Goal: Find specific page/section: Find specific page/section

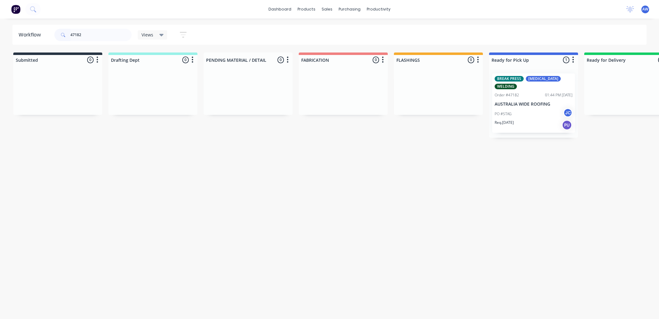
scroll to position [0, 76]
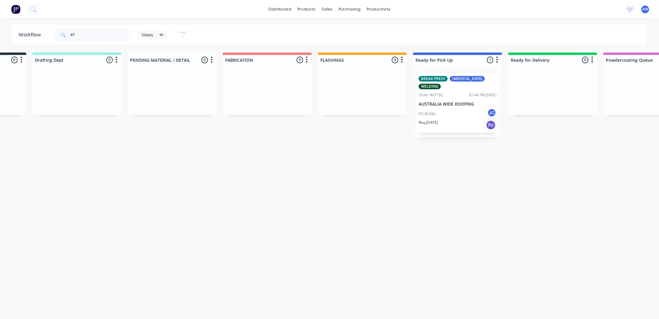
type input "4"
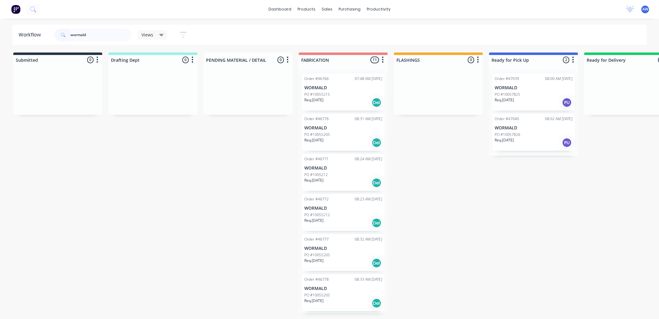
click at [348, 95] on div "PO #10055215" at bounding box center [343, 95] width 78 height 6
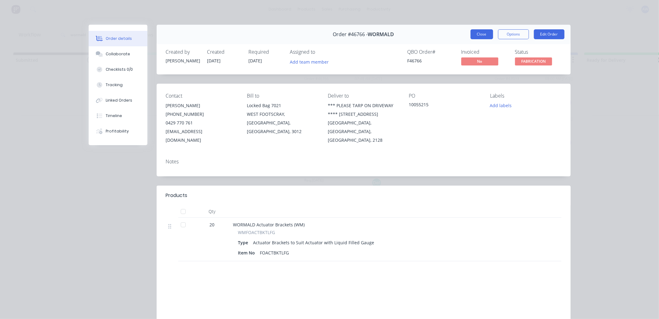
click at [473, 33] on button "Close" at bounding box center [481, 34] width 23 height 10
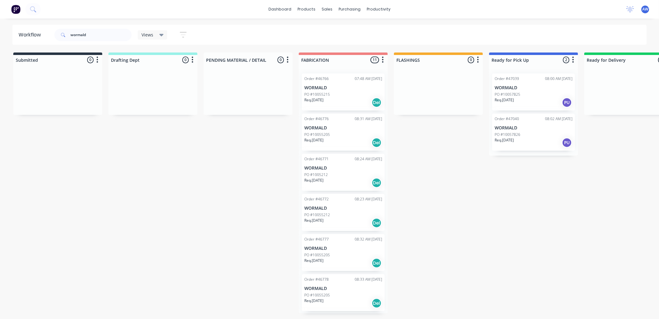
click at [338, 132] on div "PO #10055205" at bounding box center [343, 135] width 78 height 6
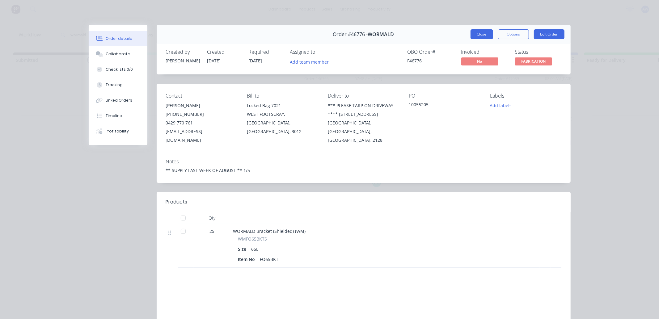
click at [479, 32] on button "Close" at bounding box center [481, 34] width 23 height 10
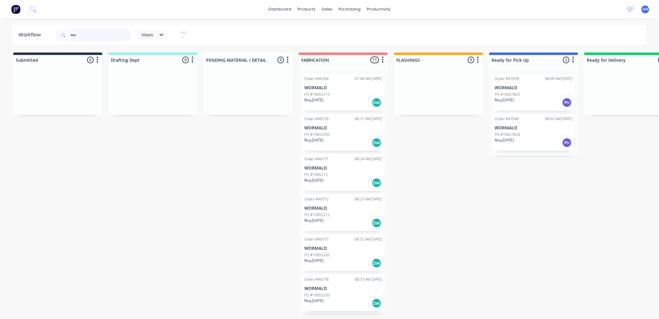
type input "w"
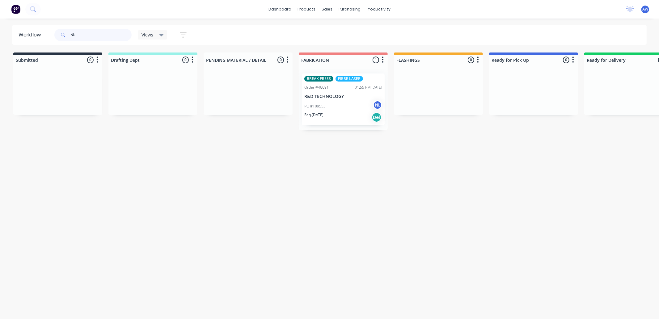
type input "r"
type input "46389"
click at [335, 104] on div "Req. 18/08/25 Del" at bounding box center [343, 102] width 78 height 10
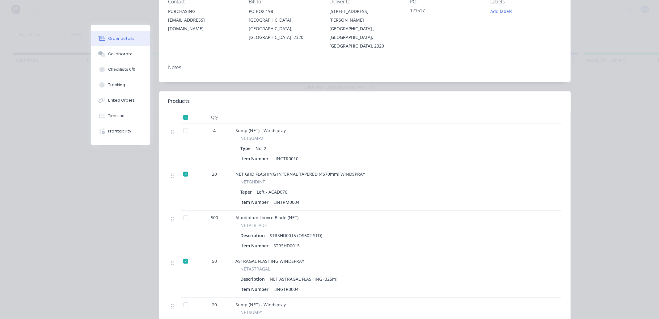
scroll to position [103, 0]
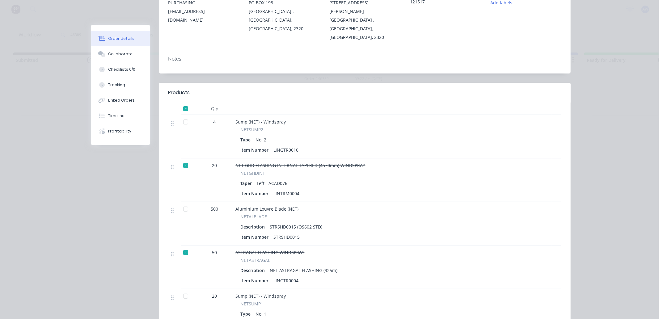
click at [181, 203] on div at bounding box center [185, 209] width 12 height 12
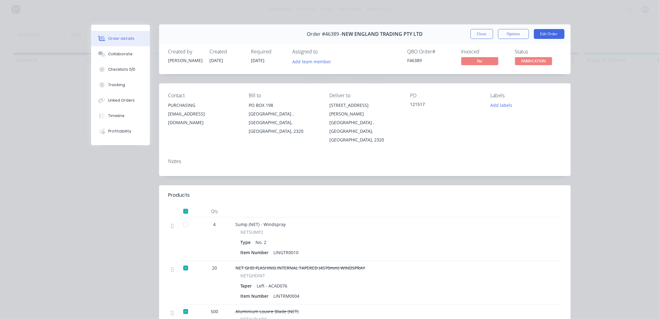
scroll to position [0, 0]
click at [479, 31] on button "Close" at bounding box center [481, 34] width 23 height 10
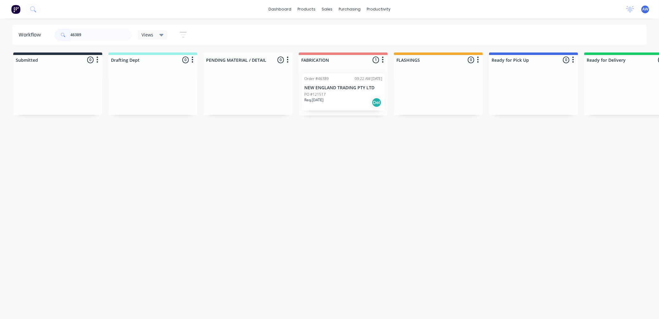
click at [342, 98] on div "Req. 18/08/25 Del" at bounding box center [343, 102] width 78 height 10
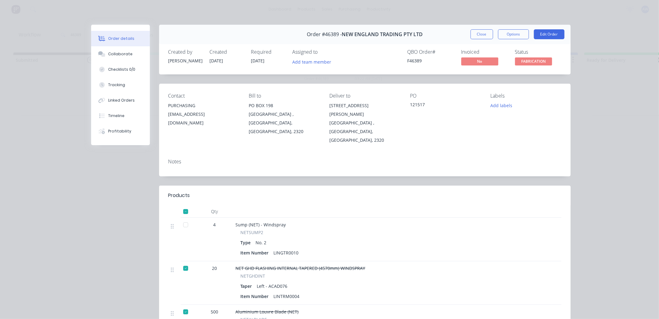
click at [182, 219] on div at bounding box center [185, 225] width 12 height 12
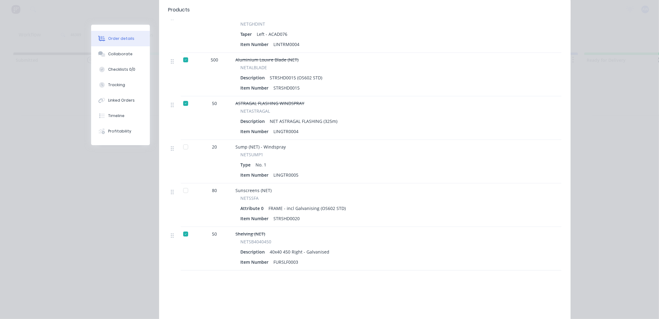
scroll to position [240, 0]
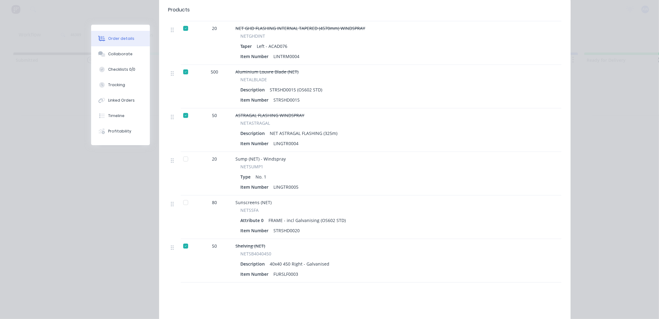
click at [181, 153] on div at bounding box center [185, 159] width 12 height 12
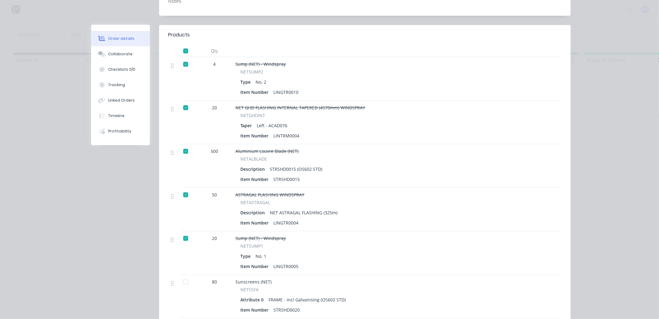
scroll to position [0, 0]
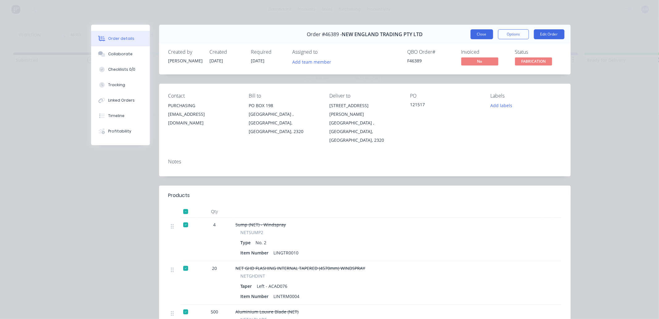
click at [479, 35] on button "Close" at bounding box center [481, 34] width 23 height 10
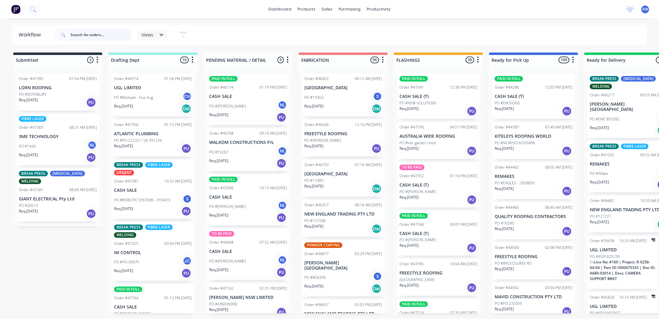
drag, startPoint x: 83, startPoint y: 33, endPoint x: 85, endPoint y: 44, distance: 11.6
click at [83, 37] on input "text" at bounding box center [100, 35] width 61 height 12
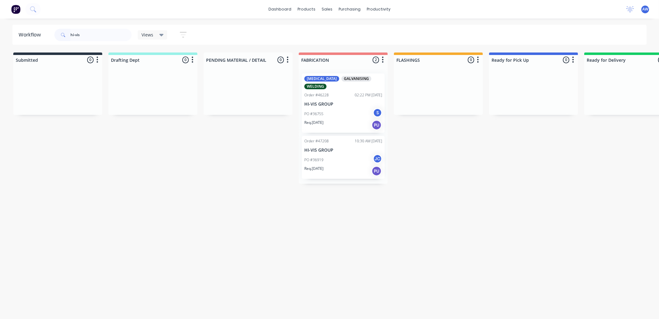
click at [332, 115] on div "PO #36755 S" at bounding box center [343, 114] width 78 height 12
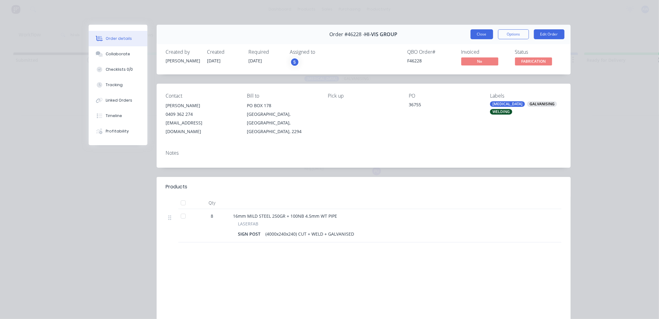
drag, startPoint x: 472, startPoint y: 31, endPoint x: 468, endPoint y: 34, distance: 4.7
click at [472, 32] on button "Close" at bounding box center [481, 34] width 23 height 10
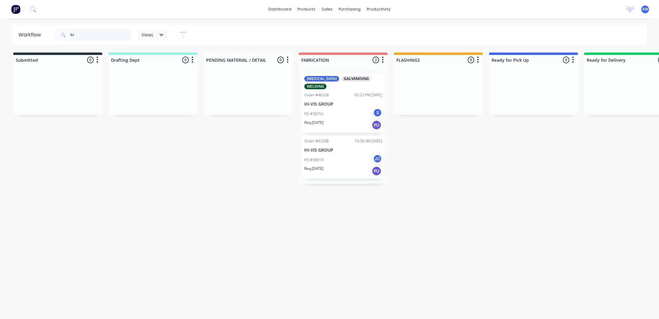
type input "h"
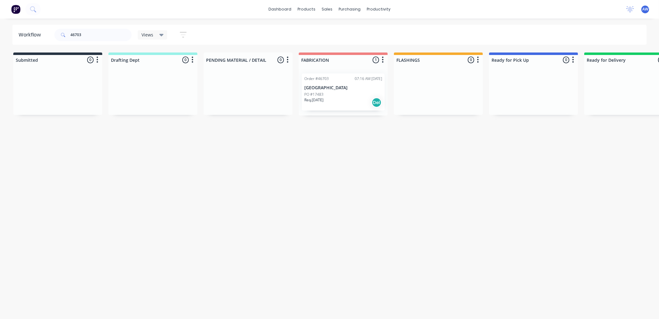
click at [360, 100] on div "Req. 15/08/25 Del" at bounding box center [343, 102] width 78 height 10
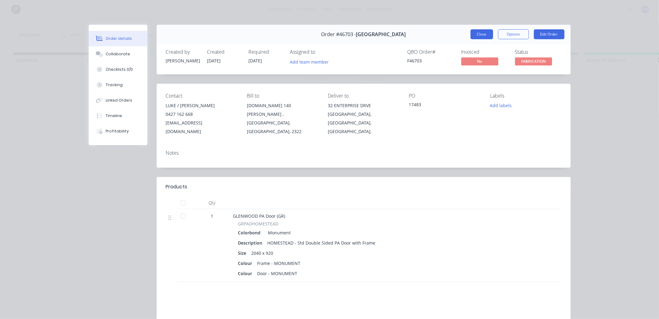
click at [475, 36] on button "Close" at bounding box center [481, 34] width 23 height 10
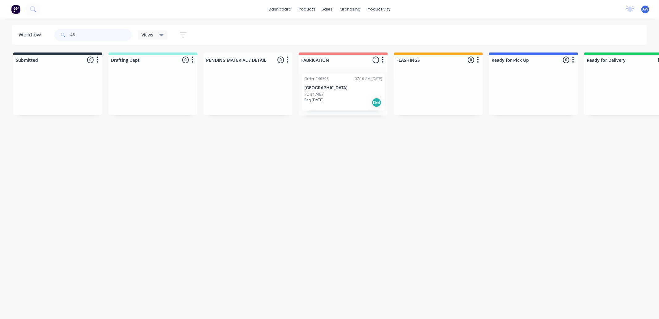
type input "4"
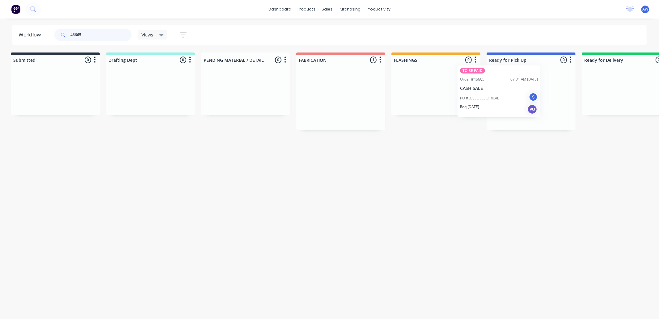
drag, startPoint x: 328, startPoint y: 94, endPoint x: 487, endPoint y: 85, distance: 159.0
click at [487, 85] on div "Submitted 0 Sort By Created date Required date Order number Customer name Most …" at bounding box center [508, 90] width 1030 height 77
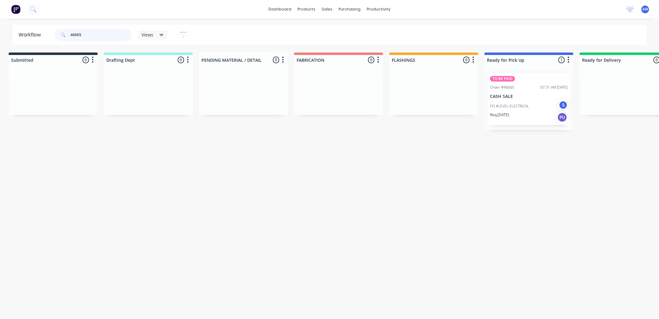
type input "46665"
click at [499, 104] on p "PO #LEVEL ELECTRICAL" at bounding box center [509, 106] width 39 height 6
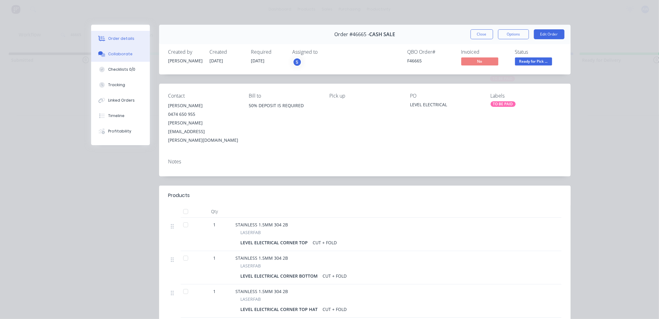
click at [117, 54] on div "Collaborate" at bounding box center [120, 54] width 24 height 6
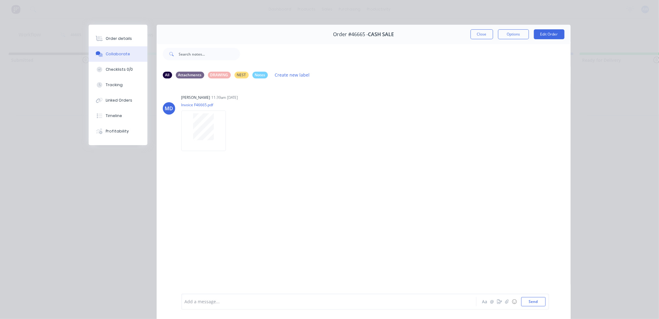
click at [195, 302] on div at bounding box center [320, 302] width 270 height 6
click at [483, 36] on button "Close" at bounding box center [481, 34] width 23 height 10
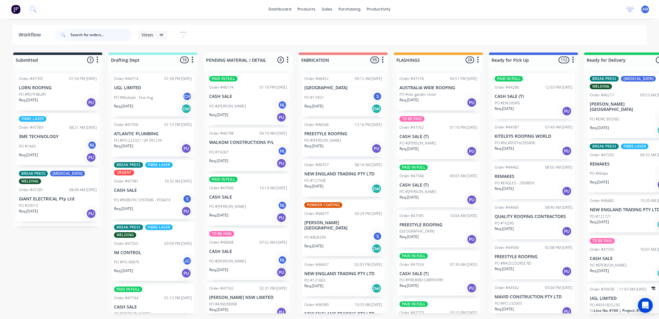
click at [91, 38] on input "text" at bounding box center [100, 35] width 61 height 12
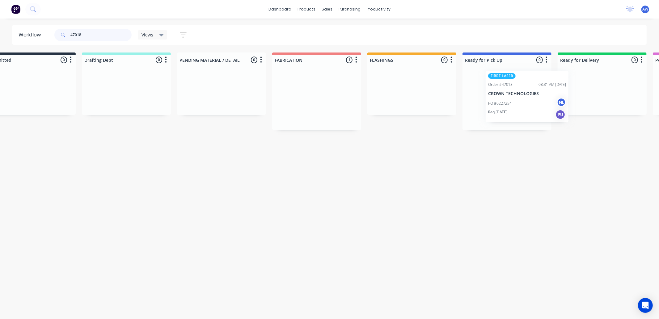
scroll to position [0, 34]
drag, startPoint x: 337, startPoint y: 109, endPoint x: 510, endPoint y: 109, distance: 173.2
click at [515, 107] on div "Submitted 0 Sort By Created date Required date Order number Customer name Most …" at bounding box center [477, 90] width 1030 height 77
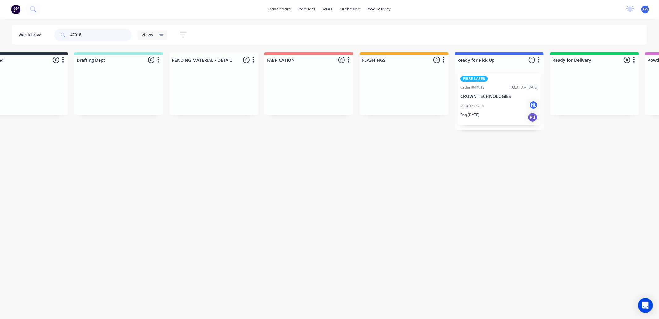
type input "47018"
click at [498, 121] on div "Req. [DATE] PU" at bounding box center [499, 117] width 78 height 10
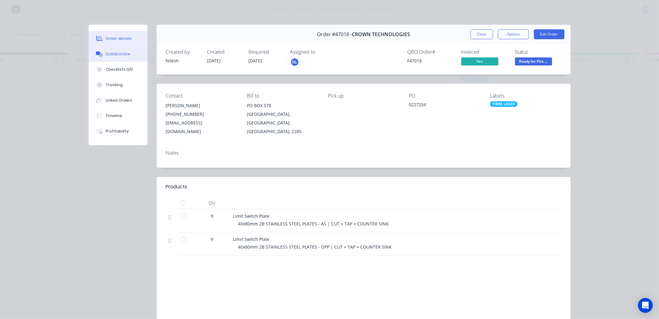
click at [105, 48] on button "Collaborate" at bounding box center [118, 53] width 59 height 15
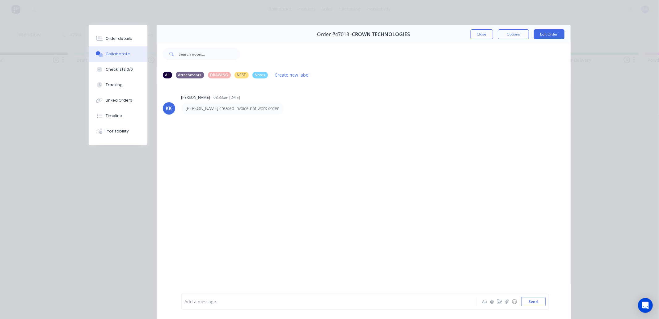
click at [198, 302] on div at bounding box center [320, 302] width 270 height 6
click at [474, 35] on button "Close" at bounding box center [481, 34] width 23 height 10
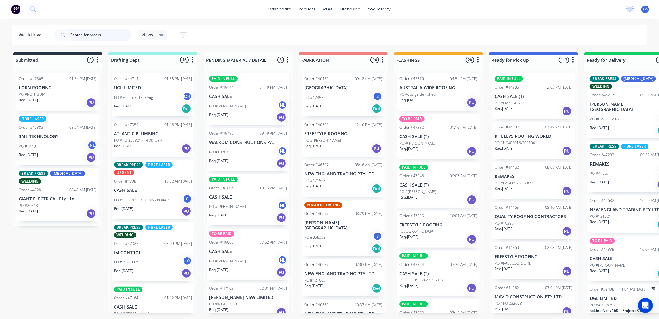
click at [90, 35] on input "text" at bounding box center [100, 35] width 61 height 12
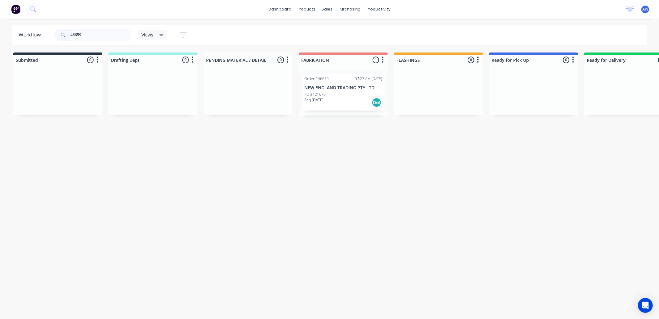
click at [329, 95] on div "PO #121670" at bounding box center [343, 95] width 78 height 6
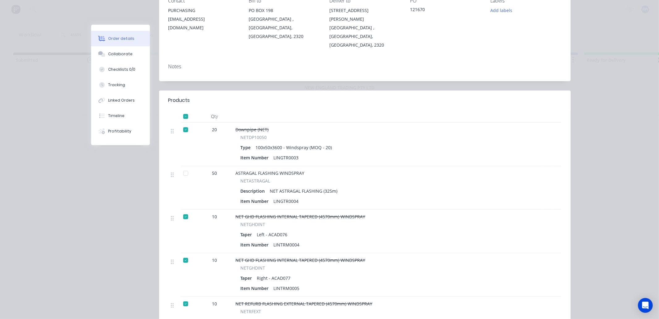
scroll to position [103, 0]
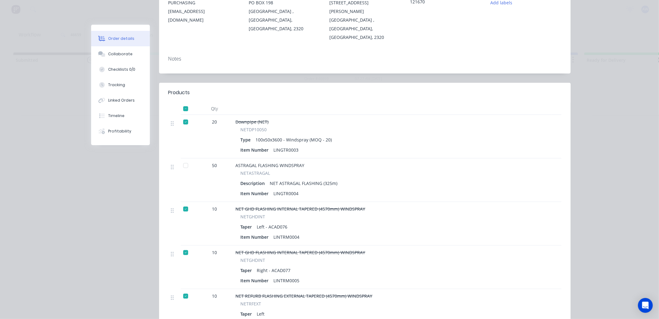
click at [182, 159] on div at bounding box center [185, 165] width 12 height 12
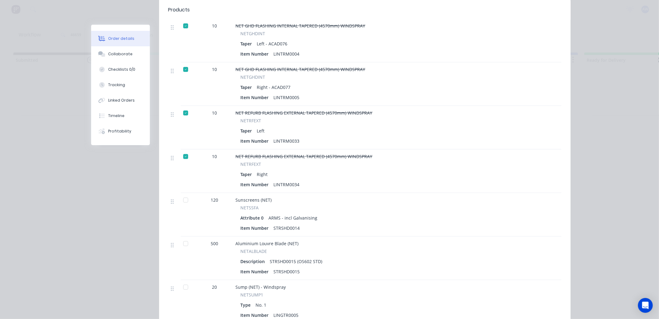
scroll to position [309, 0]
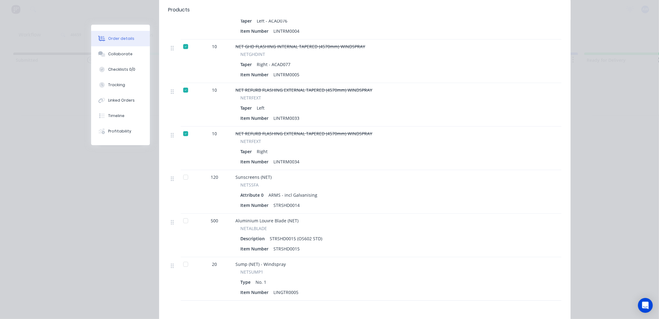
click at [182, 258] on div at bounding box center [185, 264] width 12 height 12
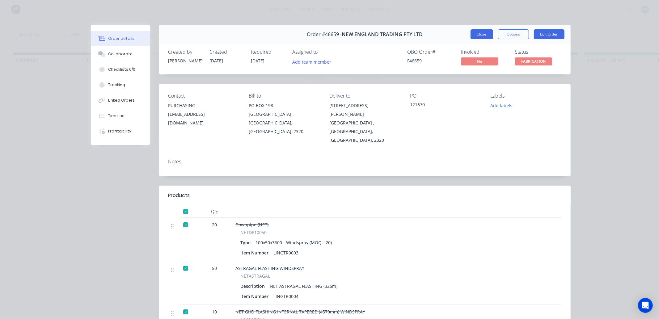
click at [474, 36] on button "Close" at bounding box center [481, 34] width 23 height 10
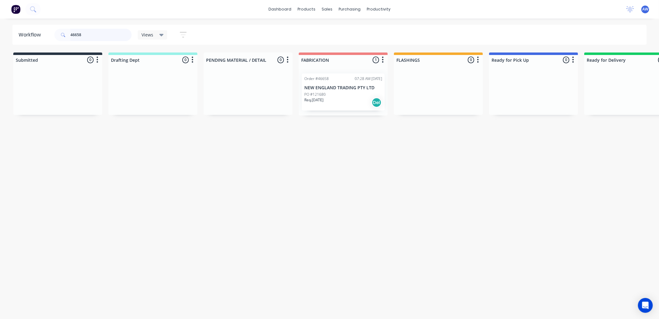
type input "46658"
click at [345, 100] on div "Req. 01/09/25 Del" at bounding box center [343, 102] width 78 height 10
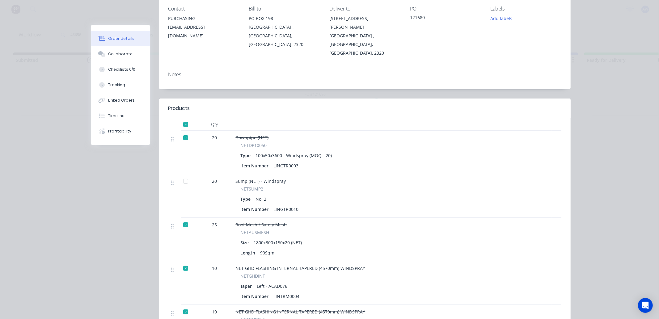
scroll to position [103, 0]
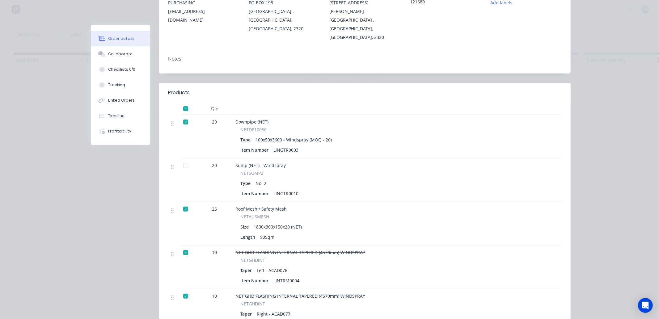
click at [182, 159] on div at bounding box center [185, 165] width 12 height 12
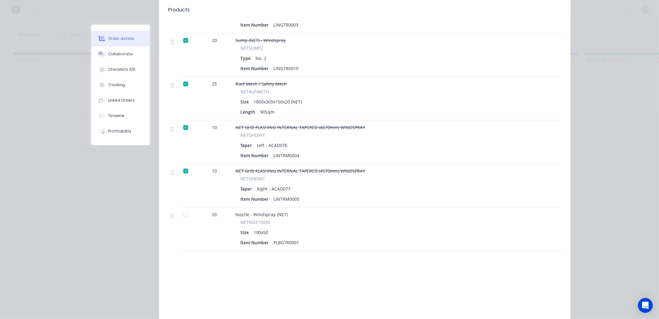
scroll to position [259, 0]
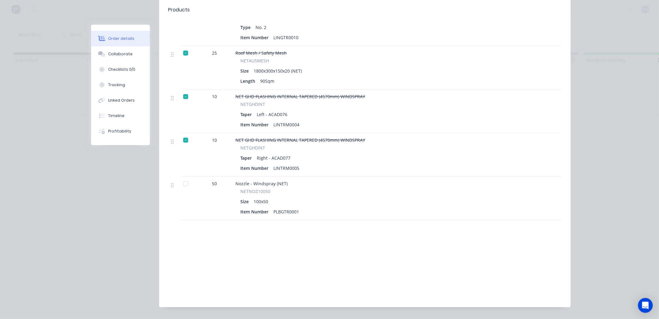
click at [181, 178] on div at bounding box center [185, 184] width 12 height 12
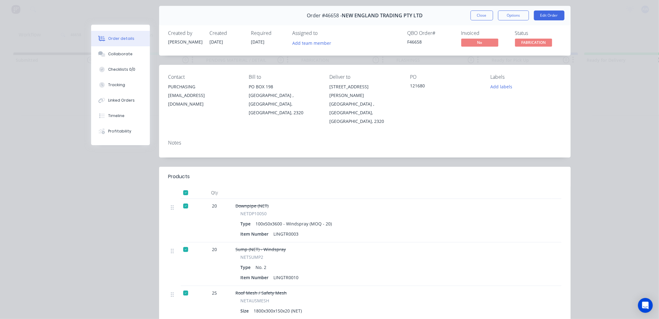
scroll to position [0, 0]
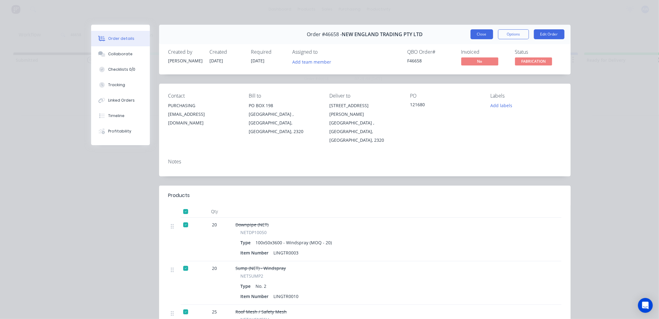
click at [476, 35] on button "Close" at bounding box center [481, 34] width 23 height 10
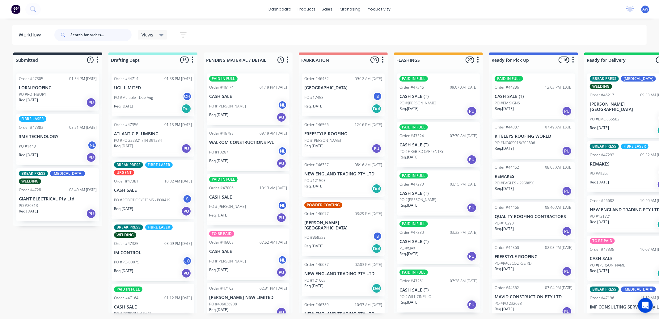
click at [99, 36] on input "text" at bounding box center [100, 35] width 61 height 12
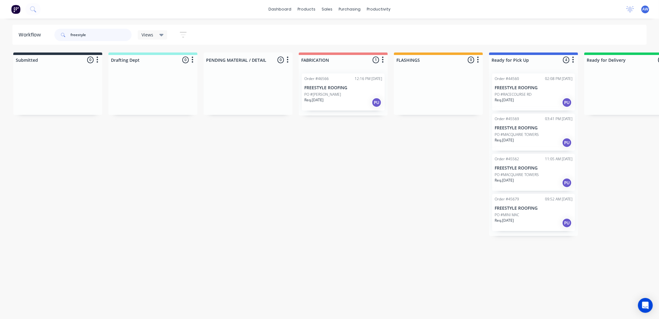
type input "freestyle"
click at [337, 99] on div "Req. 11/08/25 PU" at bounding box center [343, 102] width 78 height 10
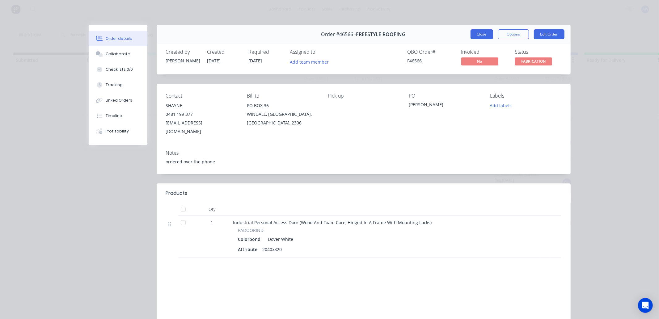
click at [479, 35] on button "Close" at bounding box center [481, 34] width 23 height 10
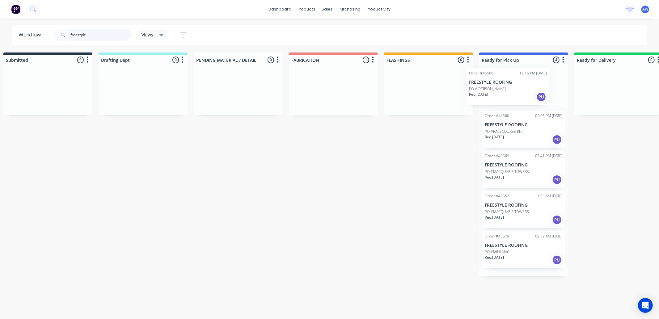
drag, startPoint x: 316, startPoint y: 100, endPoint x: 483, endPoint y: 94, distance: 167.4
click at [483, 94] on div "Submitted 0 Sort By Created date Required date Order number Customer name Most …" at bounding box center [500, 164] width 1030 height 224
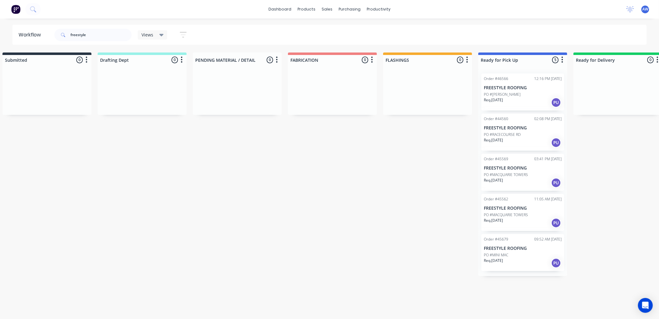
click at [522, 92] on div "PO #[PERSON_NAME]" at bounding box center [522, 95] width 78 height 6
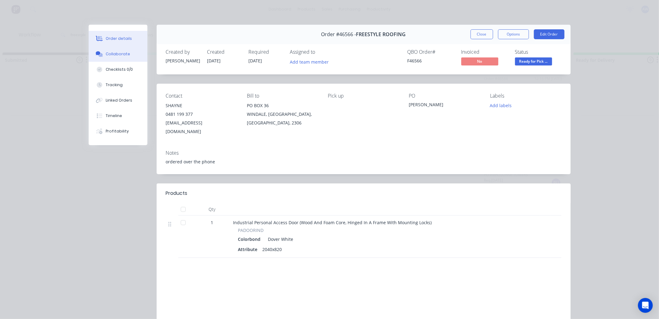
click at [118, 56] on div "Collaborate" at bounding box center [118, 54] width 24 height 6
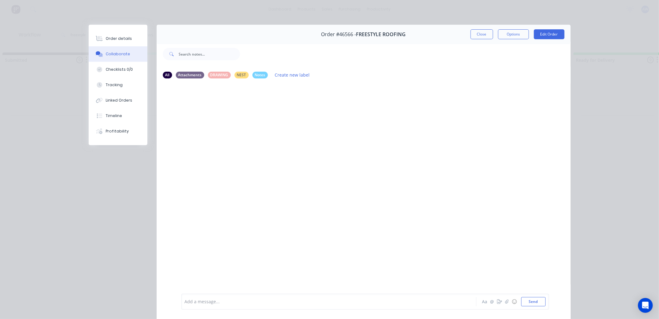
click at [190, 304] on div at bounding box center [320, 302] width 270 height 6
click at [485, 35] on button "Close" at bounding box center [481, 34] width 23 height 10
